Goal: Task Accomplishment & Management: Use online tool/utility

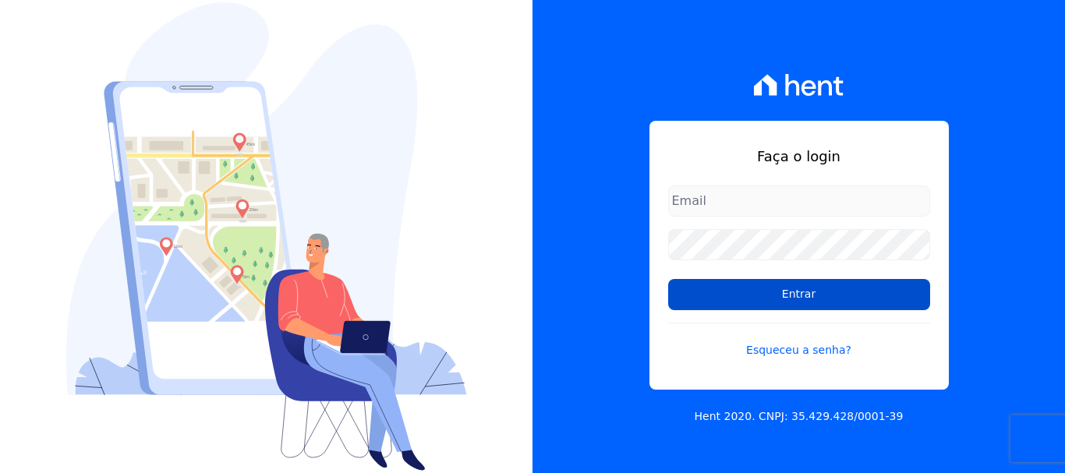
type input "erica@petraeng.com.br"
click at [794, 292] on input "Entrar" at bounding box center [799, 294] width 262 height 31
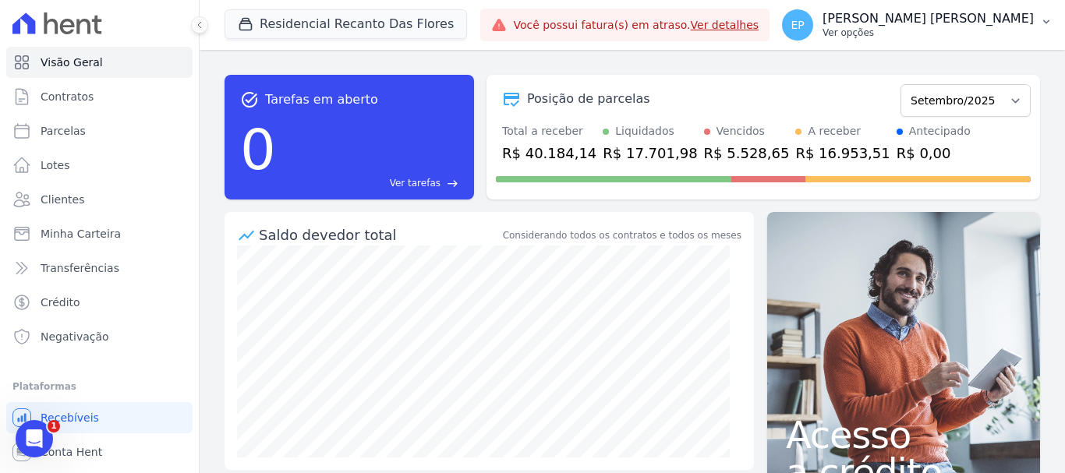
click at [981, 25] on p "[PERSON_NAME] [PERSON_NAME]" at bounding box center [928, 19] width 211 height 16
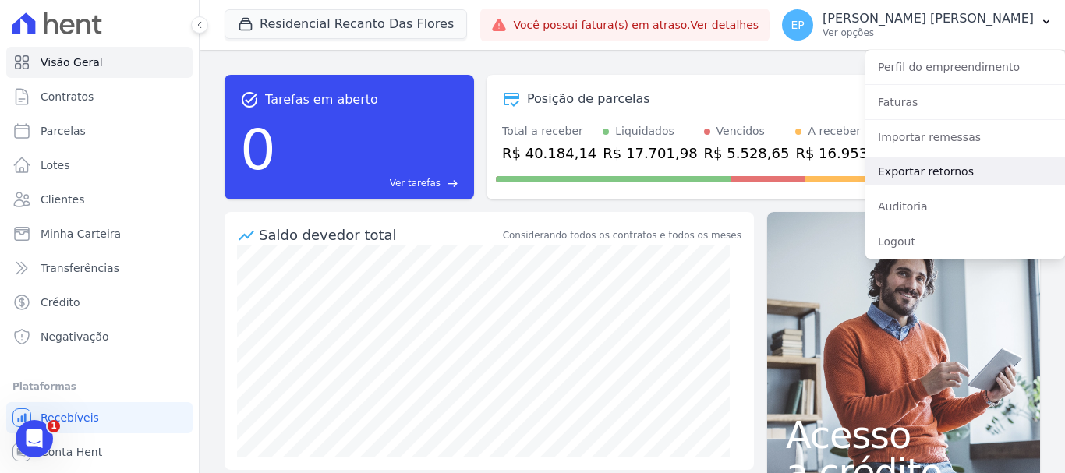
click at [899, 172] on link "Exportar retornos" at bounding box center [965, 171] width 200 height 28
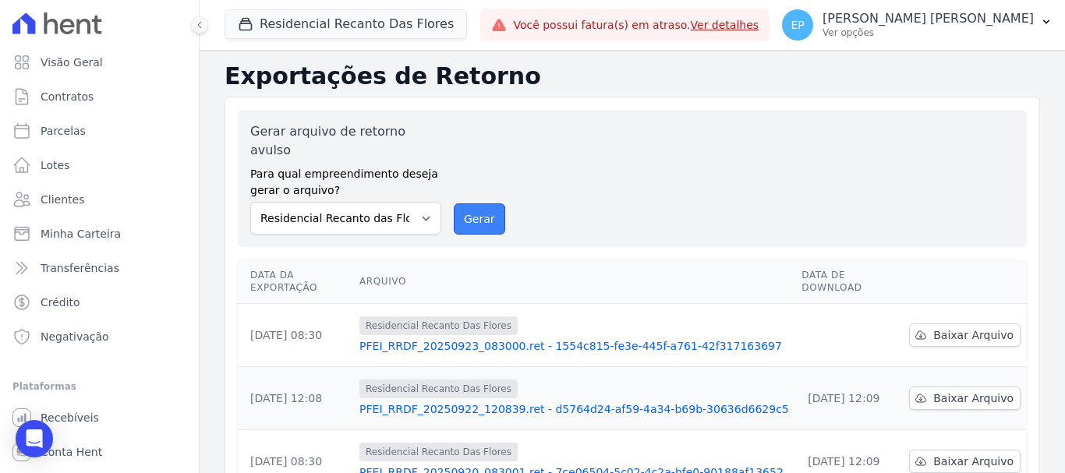
click at [472, 208] on button "Gerar" at bounding box center [479, 218] width 51 height 31
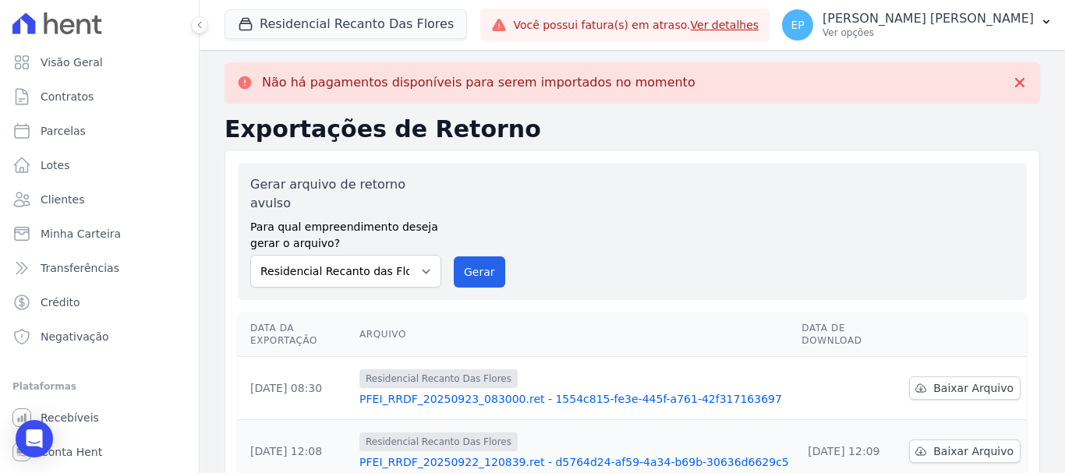
scroll to position [78, 0]
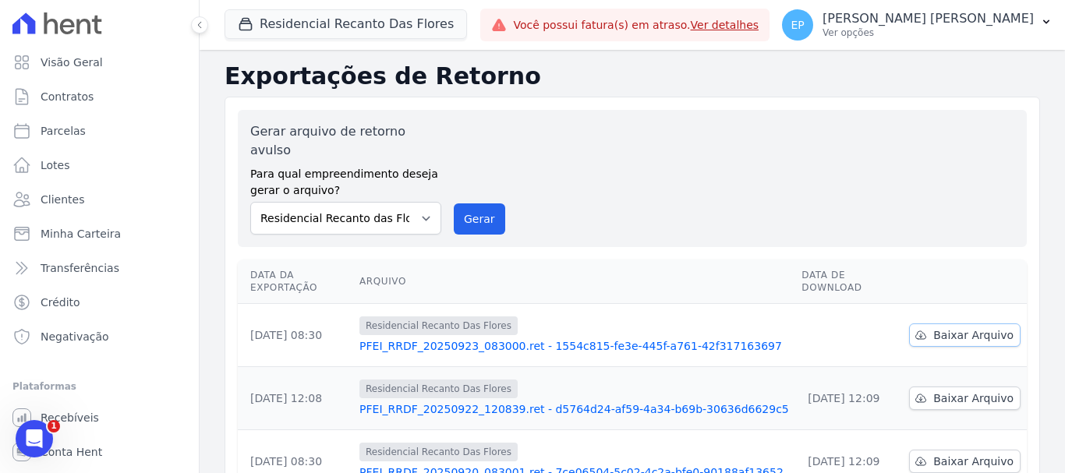
click at [946, 324] on link "Baixar Arquivo" at bounding box center [964, 335] width 111 height 23
click at [284, 26] on button "Residencial Recanto Das Flores" at bounding box center [346, 24] width 242 height 30
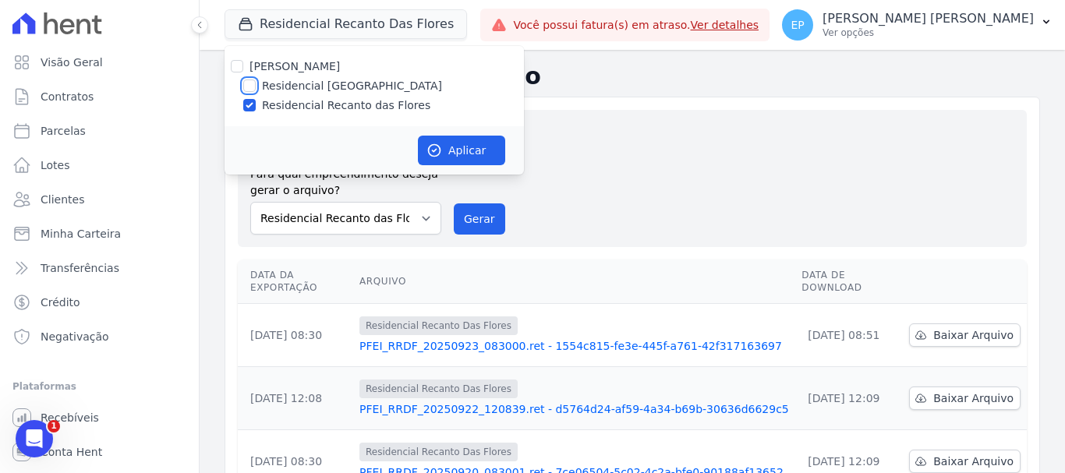
click at [249, 90] on input "Residencial [GEOGRAPHIC_DATA]" at bounding box center [249, 86] width 12 height 12
checkbox input "true"
click at [248, 107] on input "Residencial Recanto das Flores" at bounding box center [249, 105] width 12 height 12
checkbox input "false"
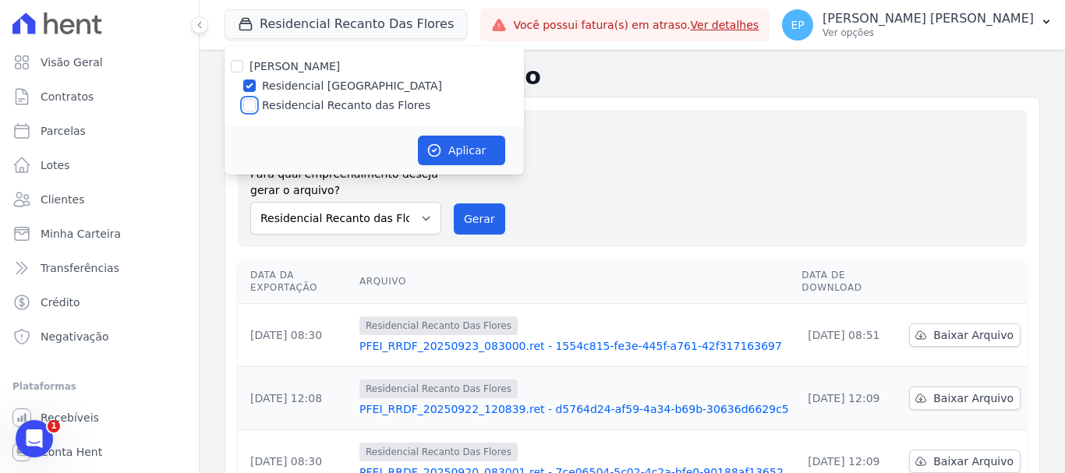
checkbox input "false"
click at [472, 148] on button "Aplicar" at bounding box center [461, 151] width 87 height 30
click at [475, 203] on button "Gerar" at bounding box center [479, 218] width 51 height 31
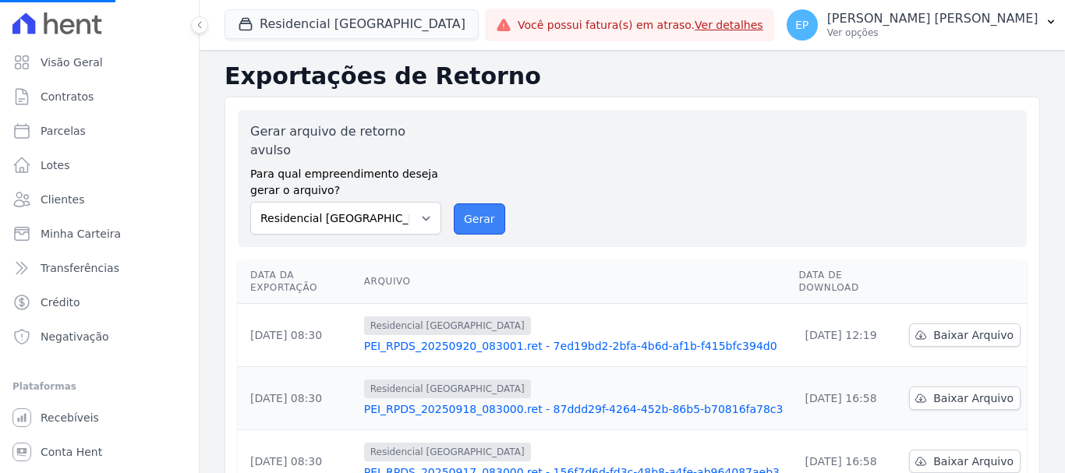
click at [469, 203] on button "Gerar" at bounding box center [479, 218] width 51 height 31
